Goal: Answer question/provide support

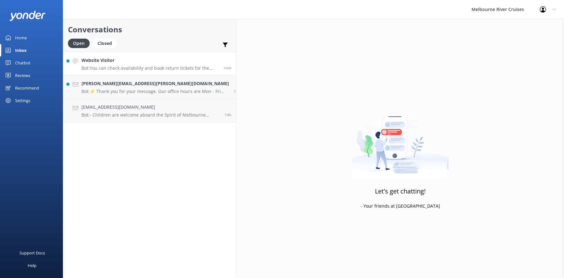
click at [98, 62] on h4 "Website Visitor" at bounding box center [149, 60] width 137 height 7
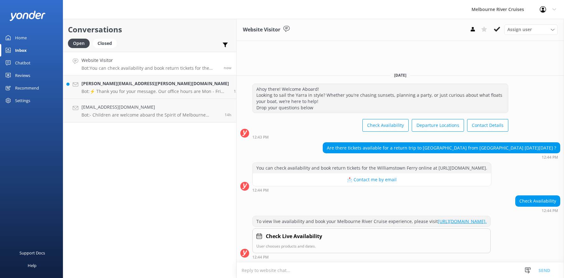
click at [438, 222] on link "[URL][DOMAIN_NAME]." at bounding box center [462, 221] width 49 height 6
drag, startPoint x: 359, startPoint y: 222, endPoint x: 209, endPoint y: 223, distance: 149.9
click at [252, 223] on div "To view live availability and book your Melbourne River Cruise experience, plea…" at bounding box center [371, 221] width 238 height 11
copy link "[URL][DOMAIN_NAME]."
click at [495, 30] on use at bounding box center [496, 29] width 6 height 5
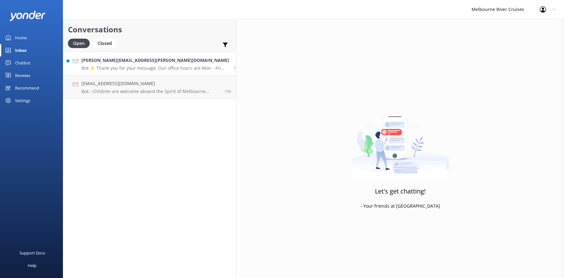
click at [98, 63] on h4 "[PERSON_NAME][EMAIL_ADDRESS][PERSON_NAME][DOMAIN_NAME]" at bounding box center [154, 60] width 147 height 7
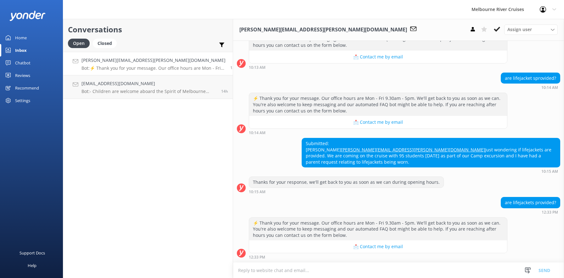
scroll to position [115, 0]
click at [552, 29] on icon at bounding box center [552, 30] width 4 height 4
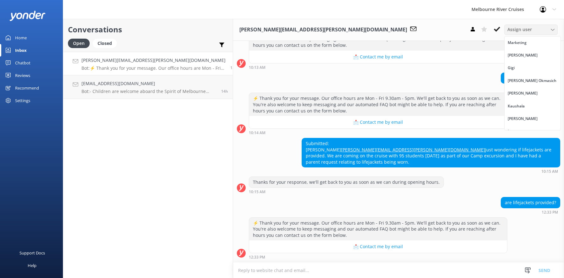
scroll to position [8, 0]
click at [509, 124] on div "Inna" at bounding box center [511, 123] width 8 height 6
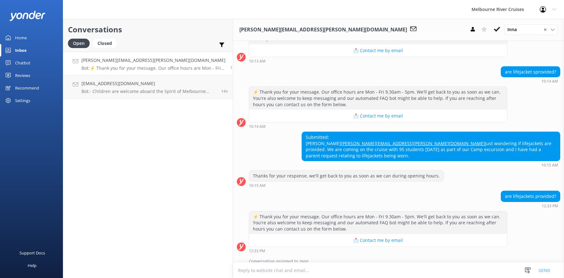
scroll to position [129, 0]
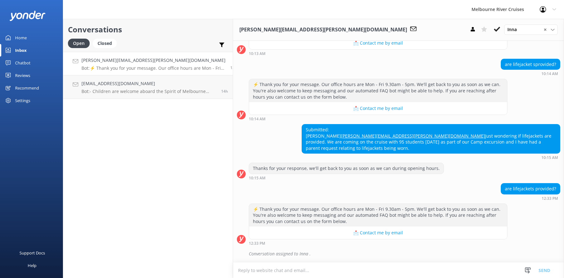
drag, startPoint x: 394, startPoint y: 149, endPoint x: 266, endPoint y: 143, distance: 128.4
click at [302, 143] on div "Submitted: [PERSON_NAME] [PERSON_NAME][EMAIL_ADDRESS][PERSON_NAME][DOMAIN_NAME]…" at bounding box center [431, 138] width 258 height 29
copy div "Just wondering if lifejackets are provided. We are coming on the cruise with 95…"
click at [115, 177] on div "Conversations Open Closed Important Assigned to me Unassigned [PERSON_NAME][EMA…" at bounding box center [148, 148] width 170 height 259
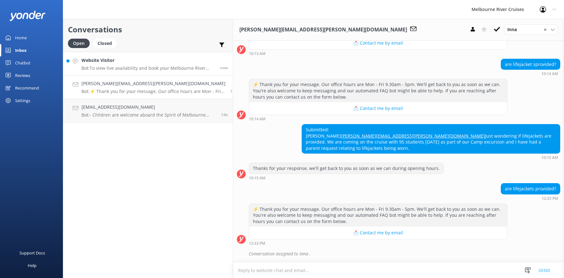
click at [113, 65] on div "Website Visitor Bot: To view live availability and book your Melbourne River Cr…" at bounding box center [148, 64] width 134 height 14
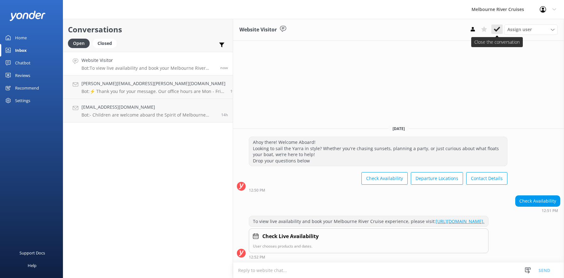
click at [496, 29] on icon at bounding box center [496, 29] width 6 height 6
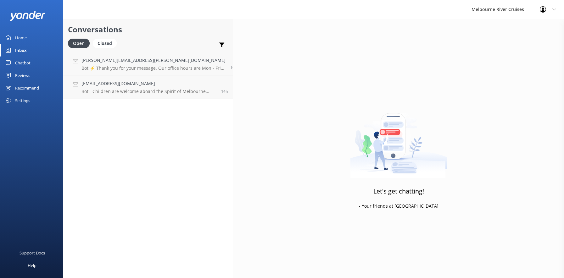
click at [14, 36] on link "Home" at bounding box center [31, 37] width 63 height 13
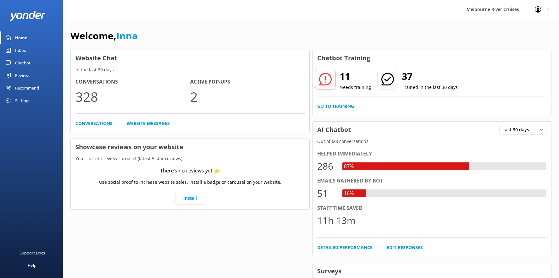
click at [20, 50] on div "Inbox" at bounding box center [20, 50] width 11 height 13
